Goal: Task Accomplishment & Management: Complete application form

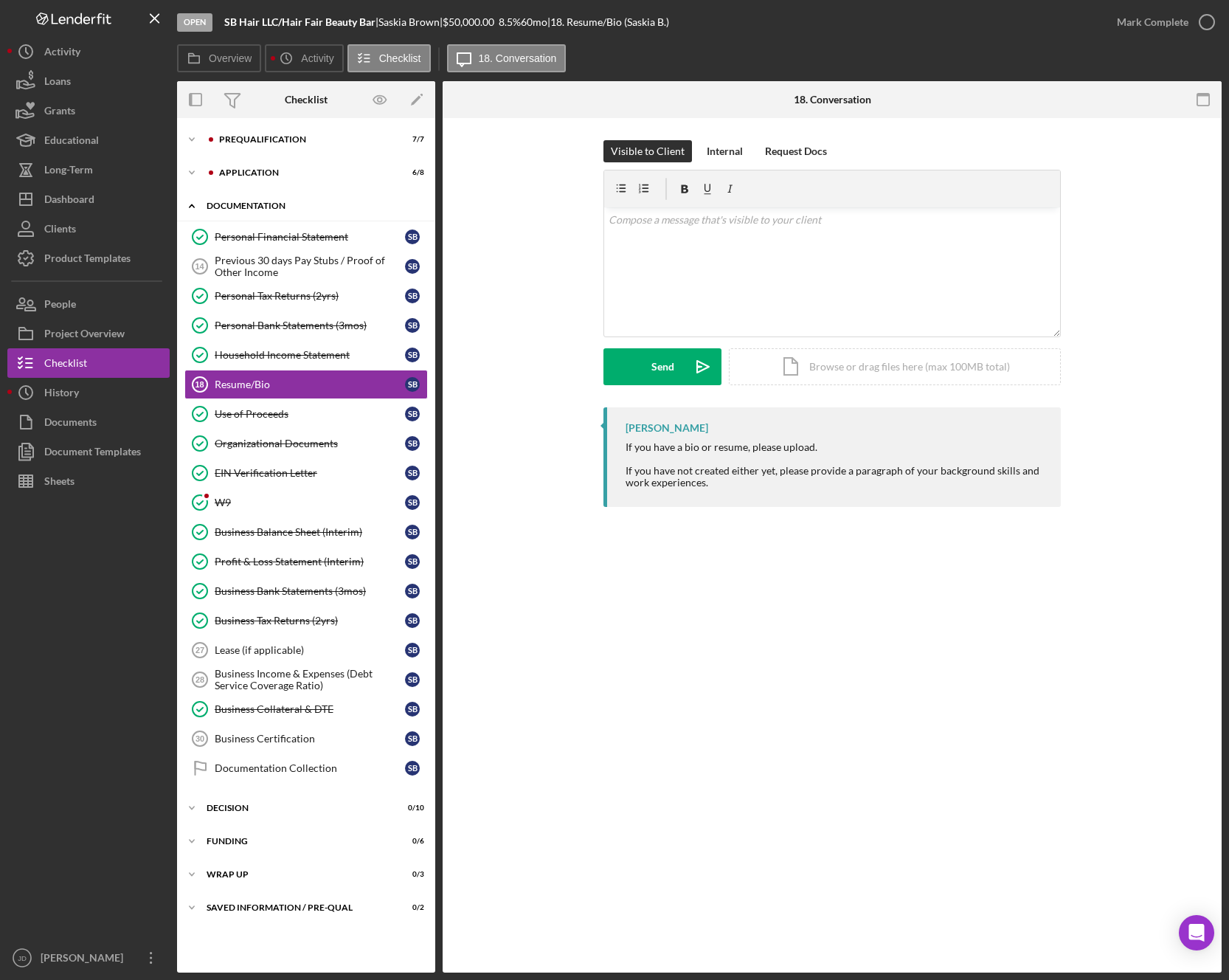
click at [193, 202] on icon "Icon/Expander" at bounding box center [191, 206] width 29 height 29
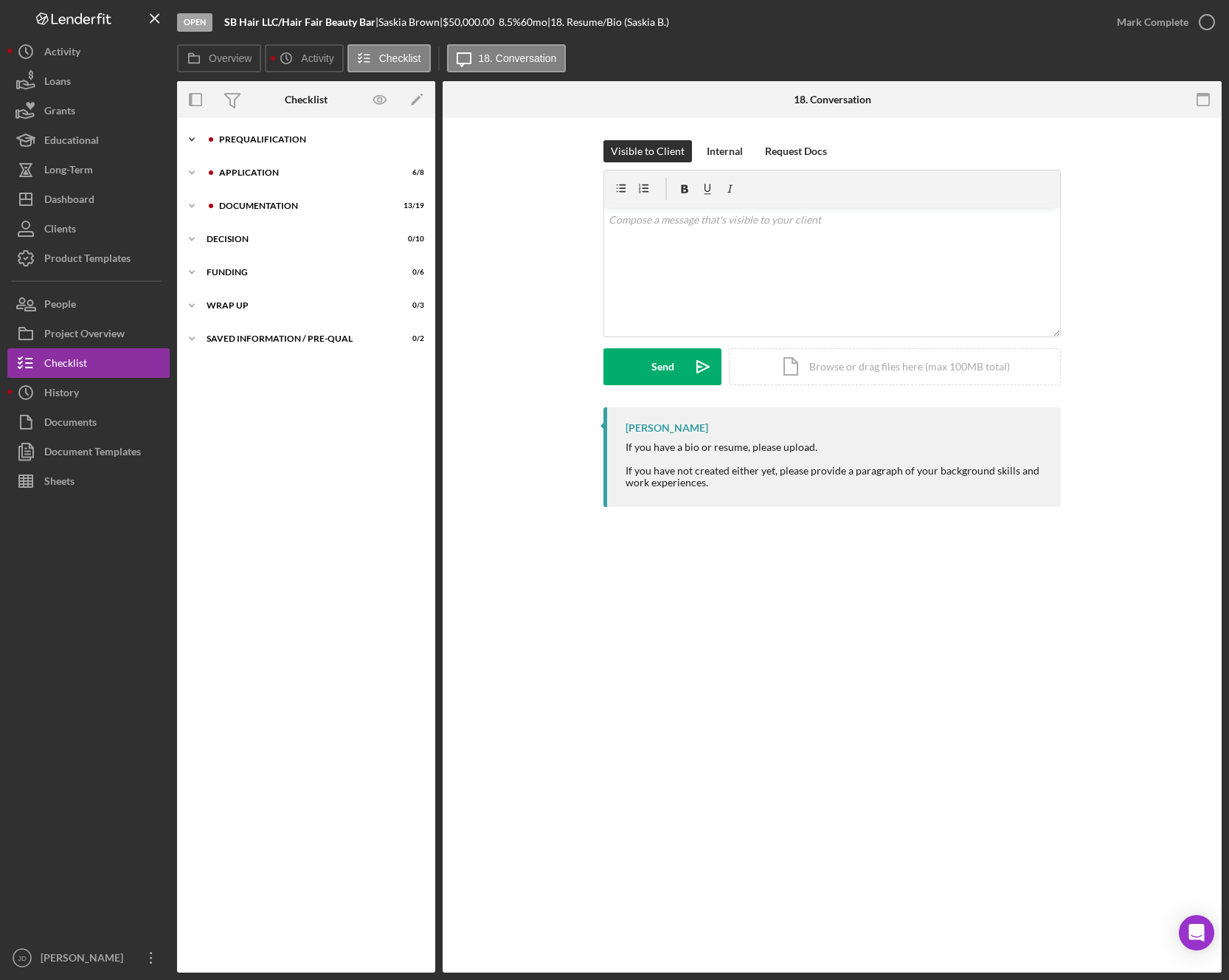
click at [191, 138] on icon "Icon/Expander" at bounding box center [191, 139] width 29 height 29
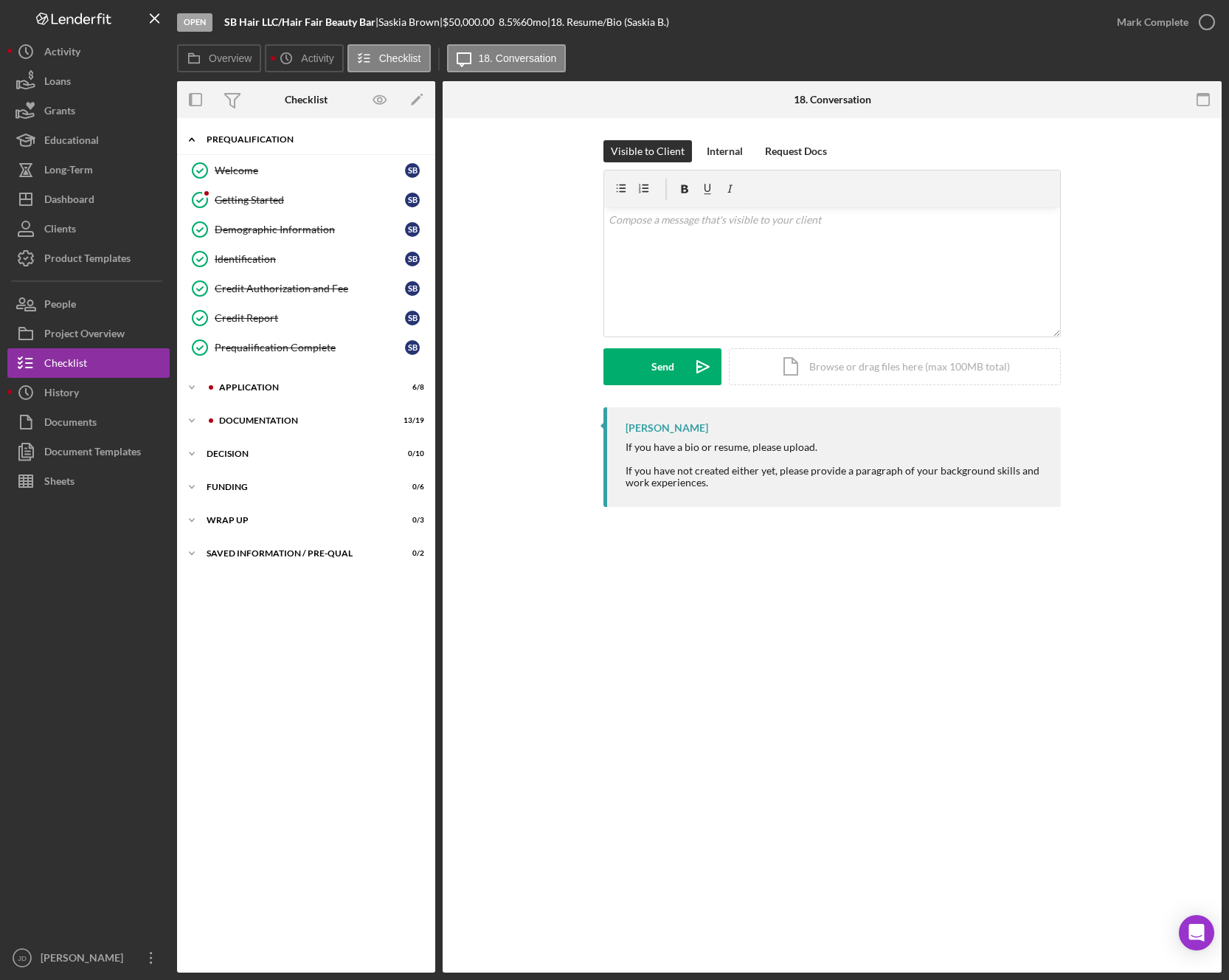
click at [187, 136] on icon "Icon/Expander" at bounding box center [191, 139] width 29 height 29
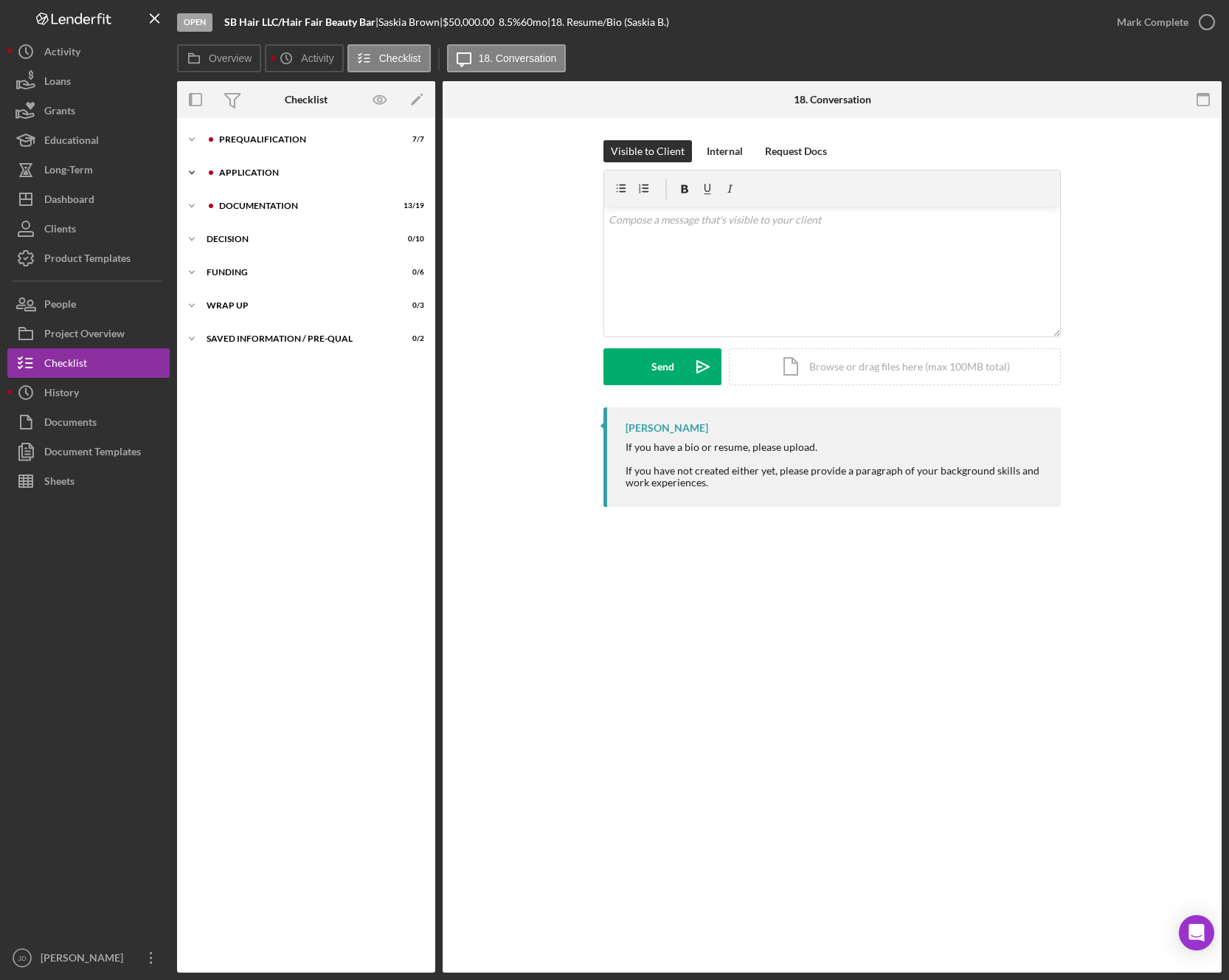
click at [192, 141] on polyline at bounding box center [191, 139] width 4 height 3
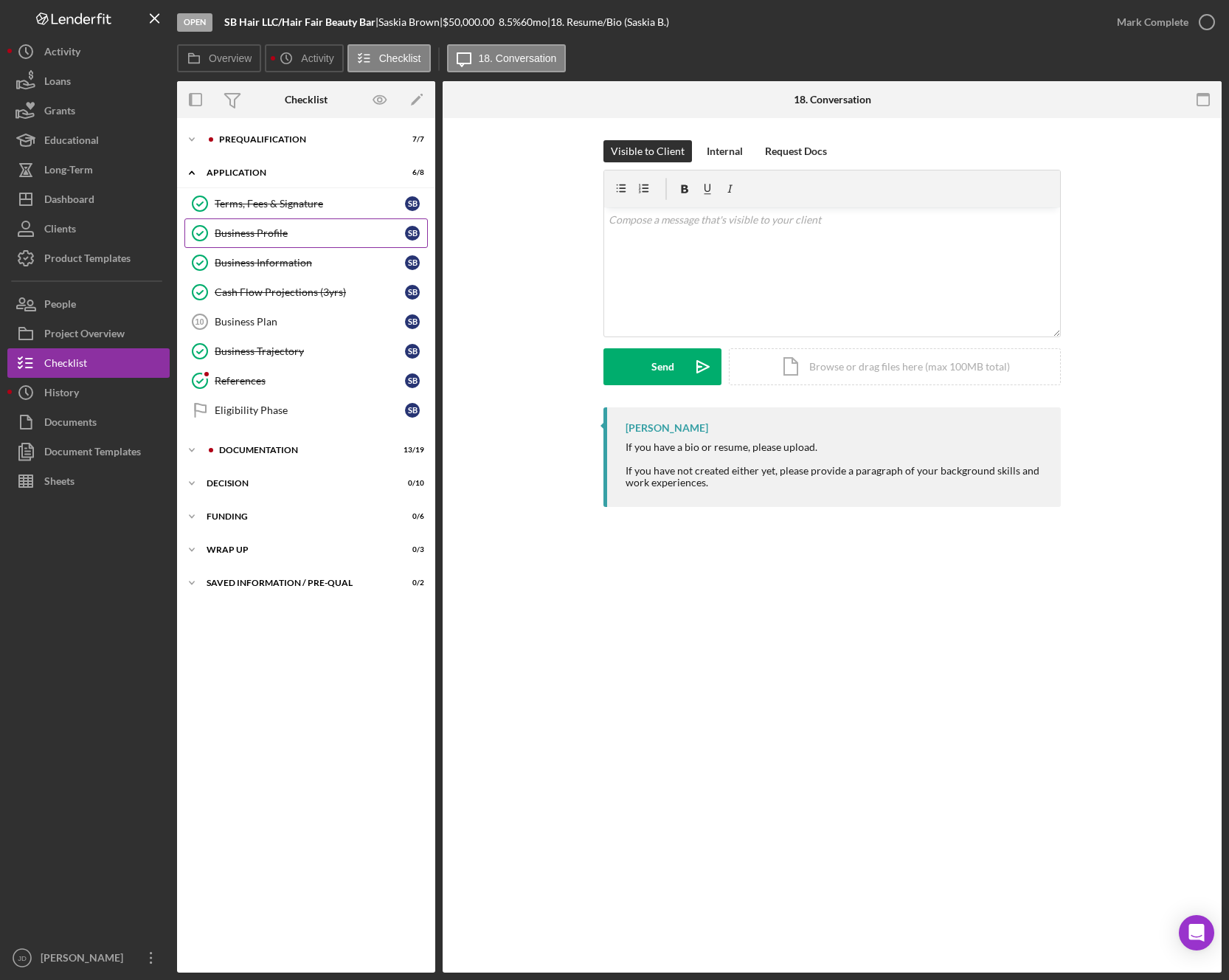
click at [262, 235] on div "Business Profile" at bounding box center [310, 233] width 191 height 11
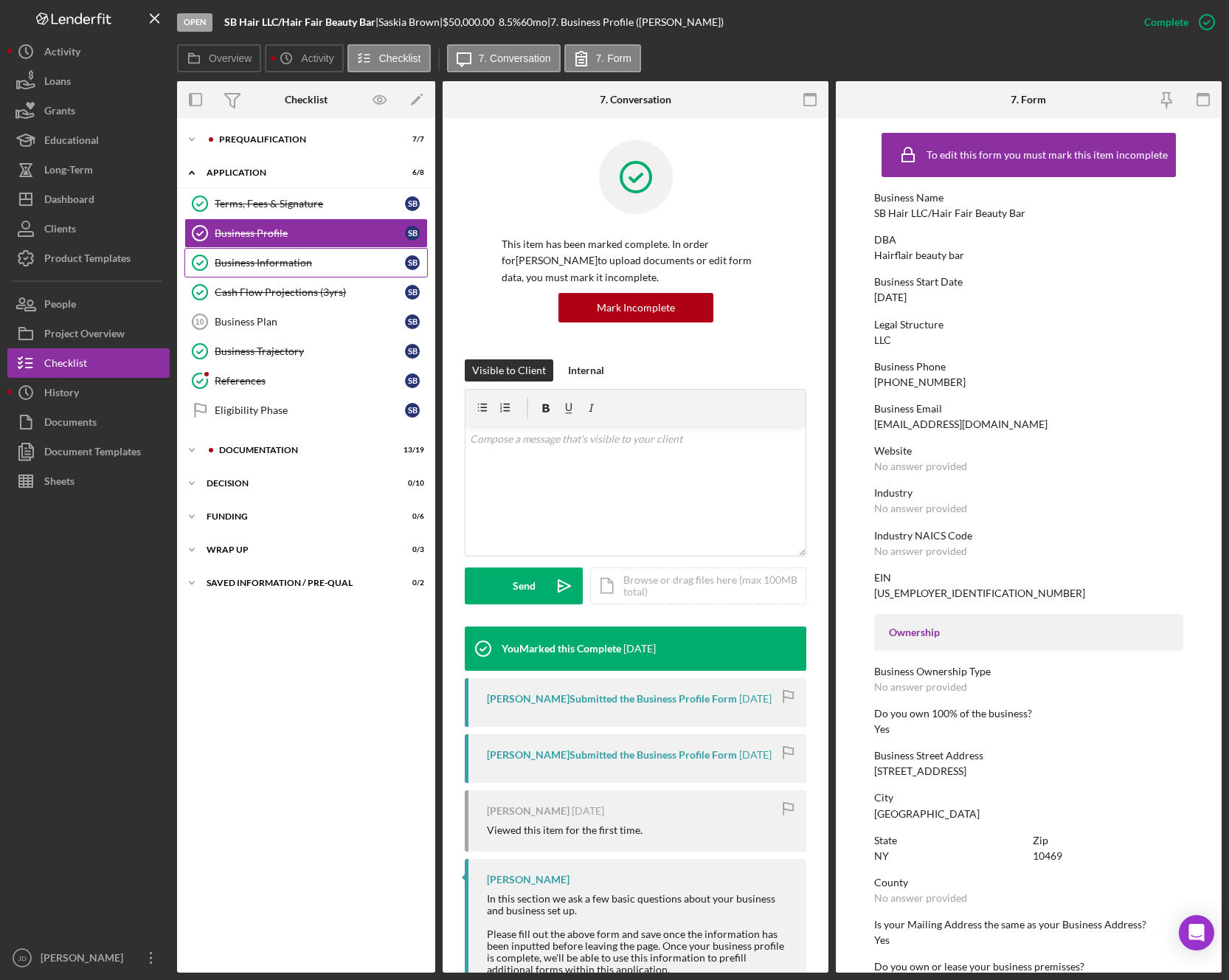
click at [269, 264] on div "Business Information" at bounding box center [310, 262] width 191 height 11
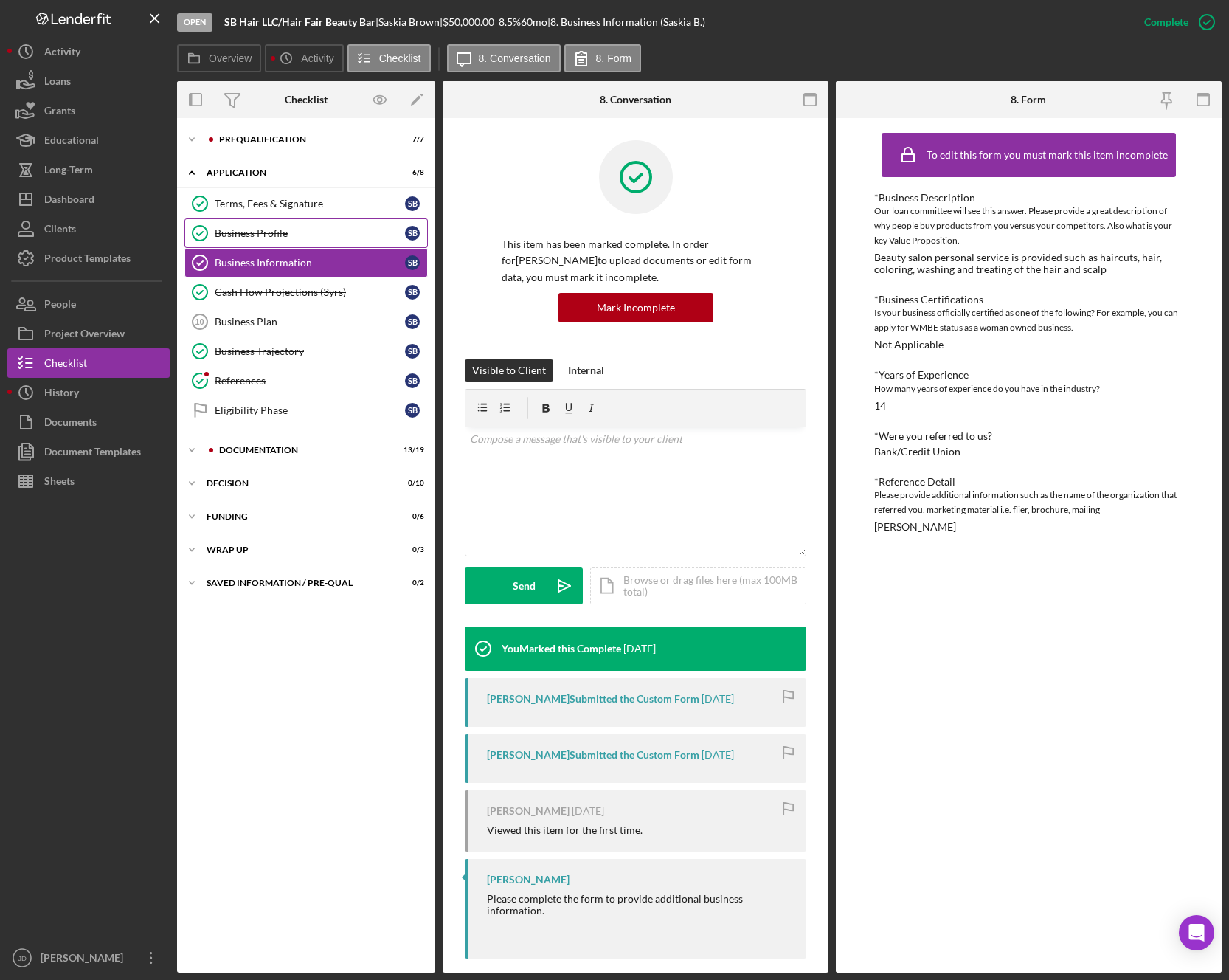
click at [244, 227] on div "Business Profile" at bounding box center [310, 233] width 191 height 11
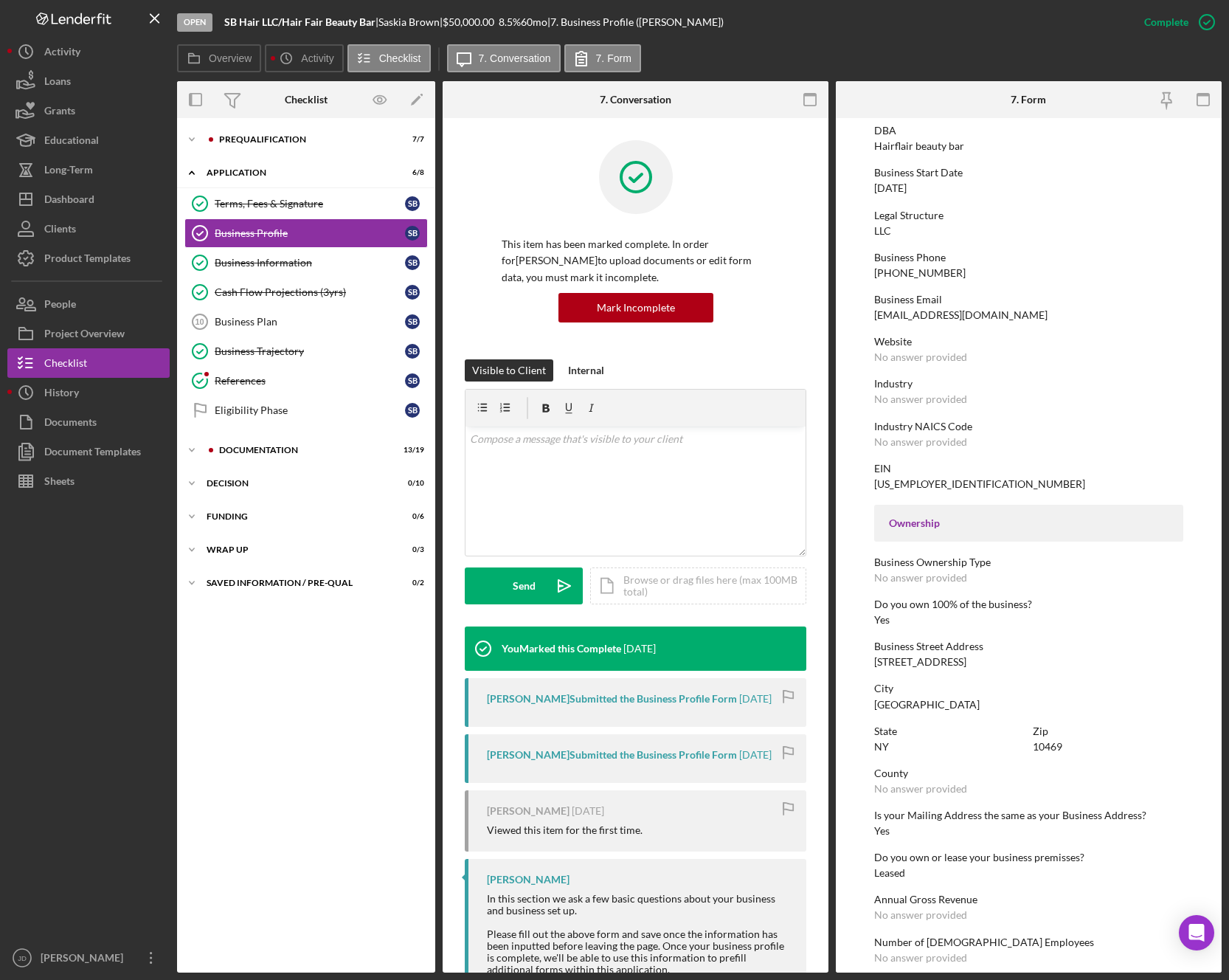
scroll to position [165, 0]
